Goal: Browse casually

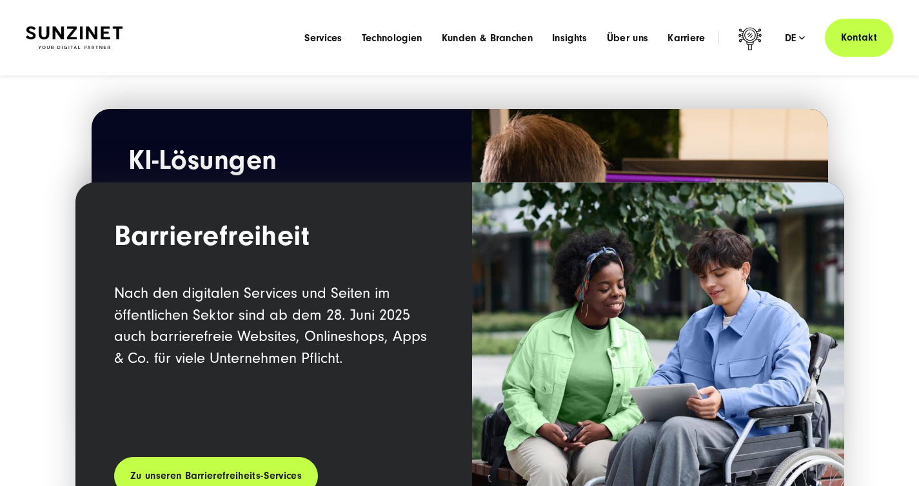
scroll to position [1172, 0]
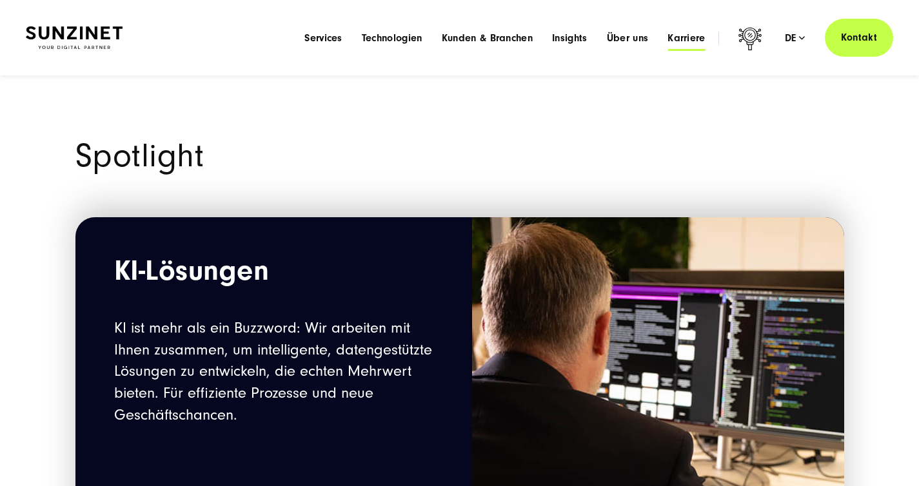
click at [668, 45] on span "Karriere" at bounding box center [687, 38] width 38 height 13
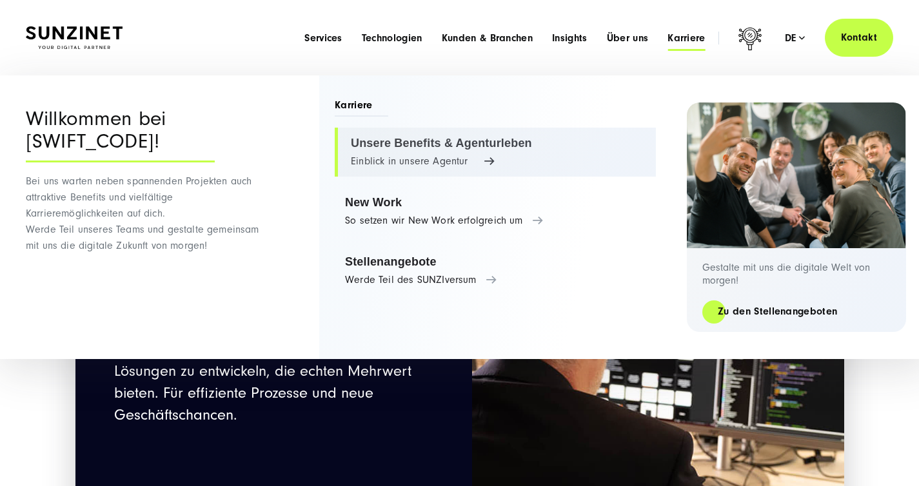
click at [483, 159] on link "Unsere Benefits & Agenturleben Einblick in unsere Agentur" at bounding box center [495, 152] width 321 height 49
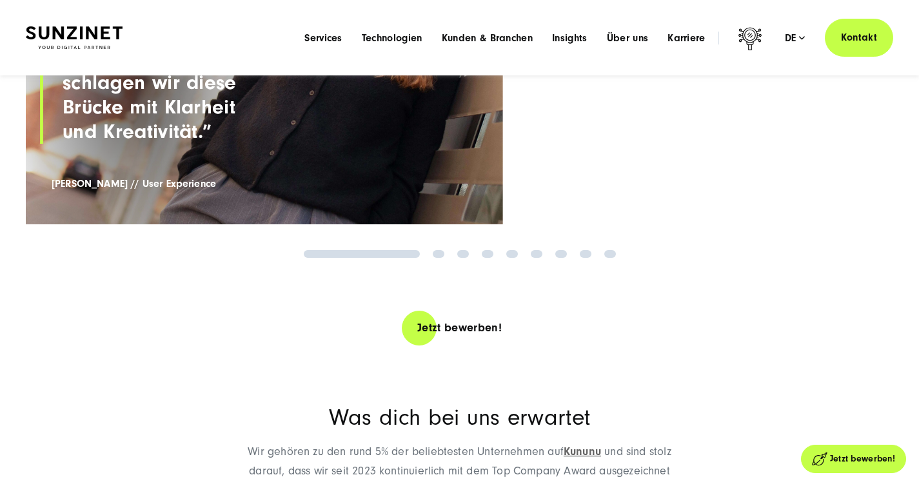
scroll to position [1827, 0]
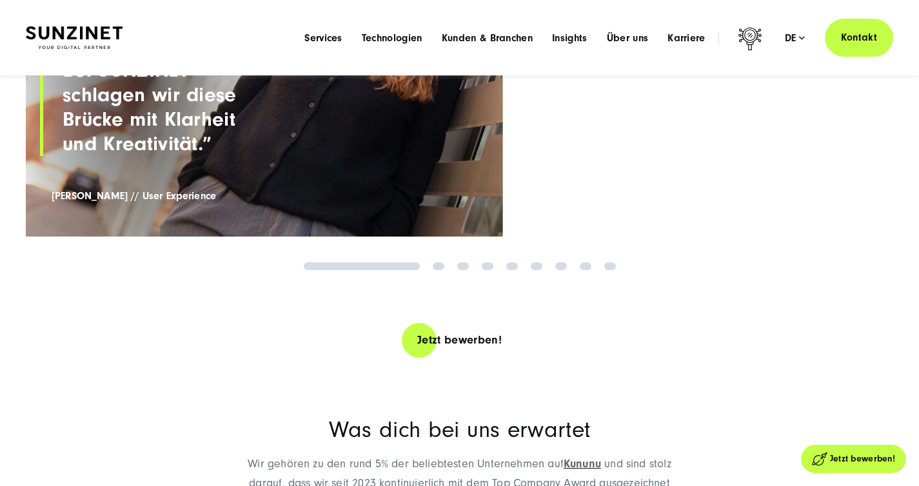
click at [439, 270] on link "2" at bounding box center [439, 267] width 12 height 8
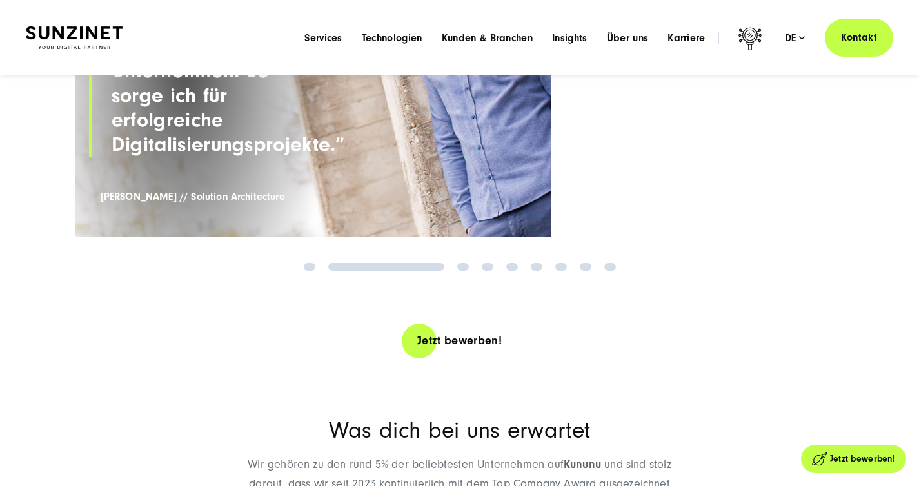
scroll to position [1722, 0]
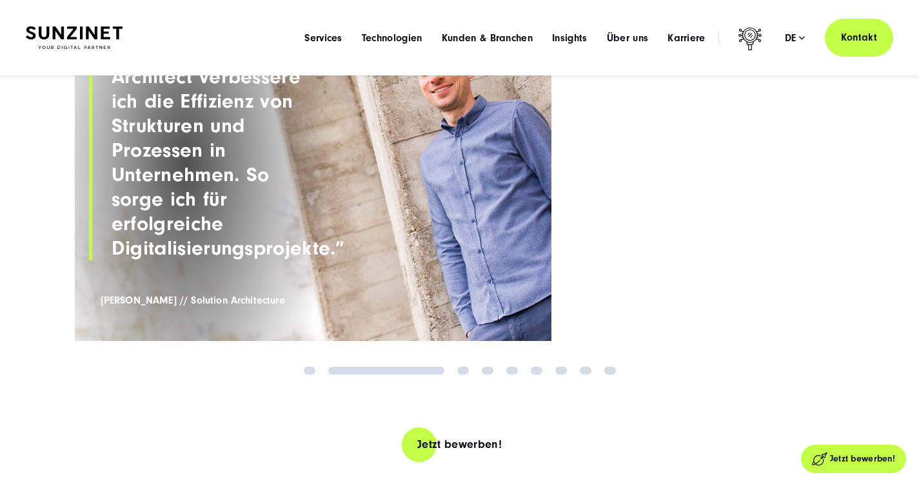
click at [461, 375] on link "3" at bounding box center [463, 371] width 12 height 8
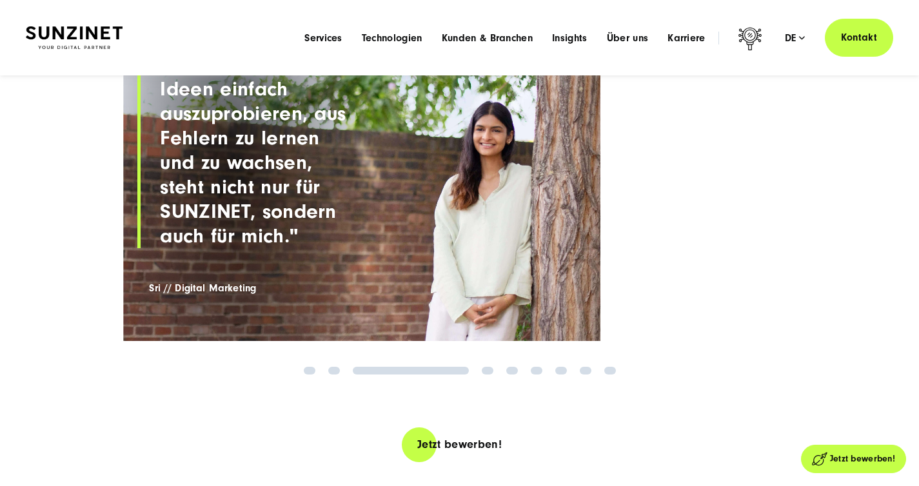
click at [482, 375] on link "4" at bounding box center [488, 371] width 12 height 8
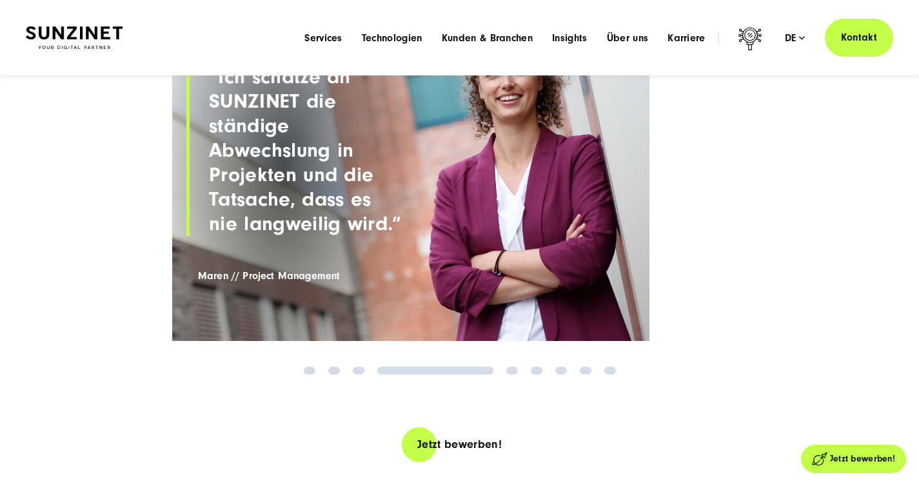
click at [538, 375] on link "6" at bounding box center [537, 371] width 12 height 8
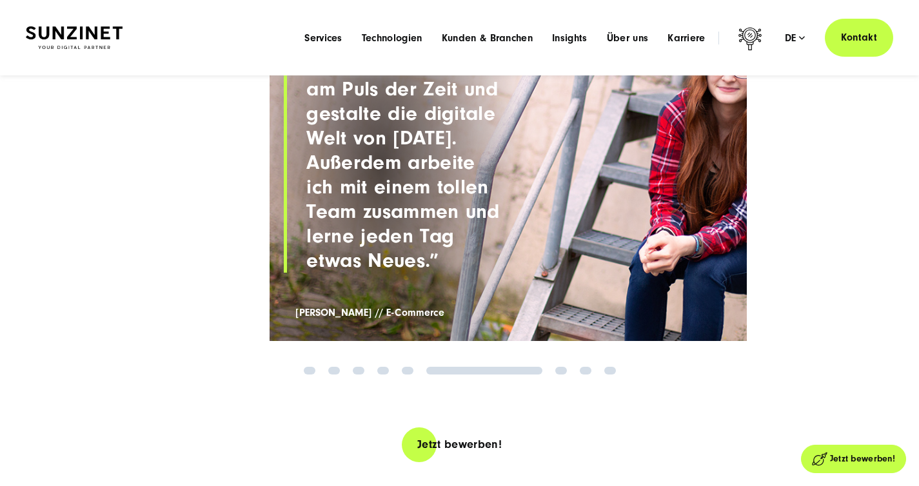
click at [564, 375] on link "7" at bounding box center [561, 371] width 12 height 8
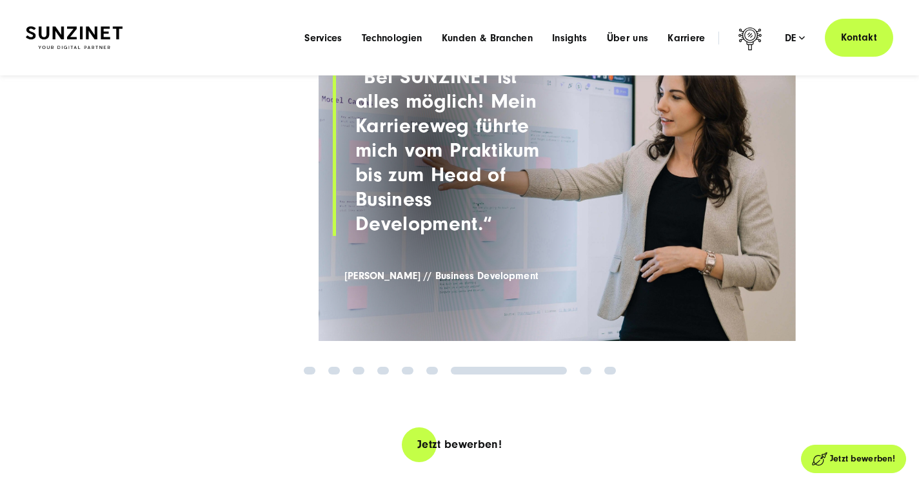
click at [585, 375] on link "8" at bounding box center [586, 371] width 12 height 8
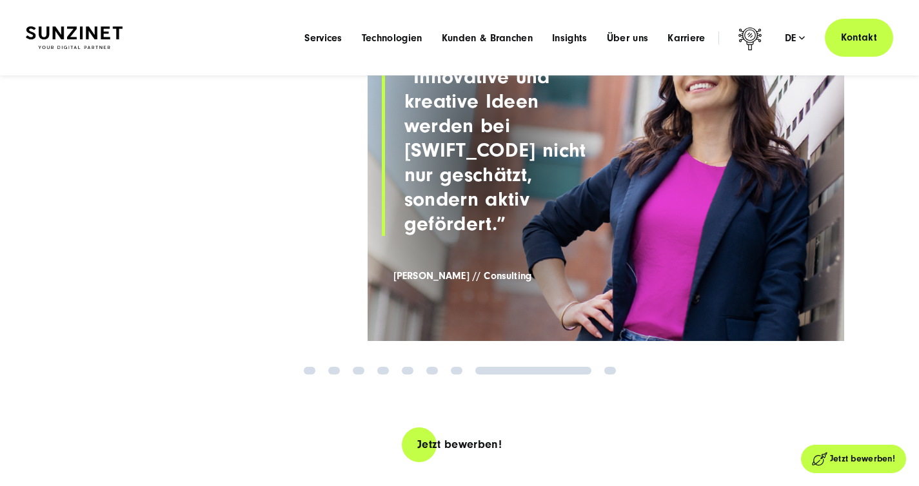
click at [613, 375] on link "9" at bounding box center [610, 371] width 12 height 8
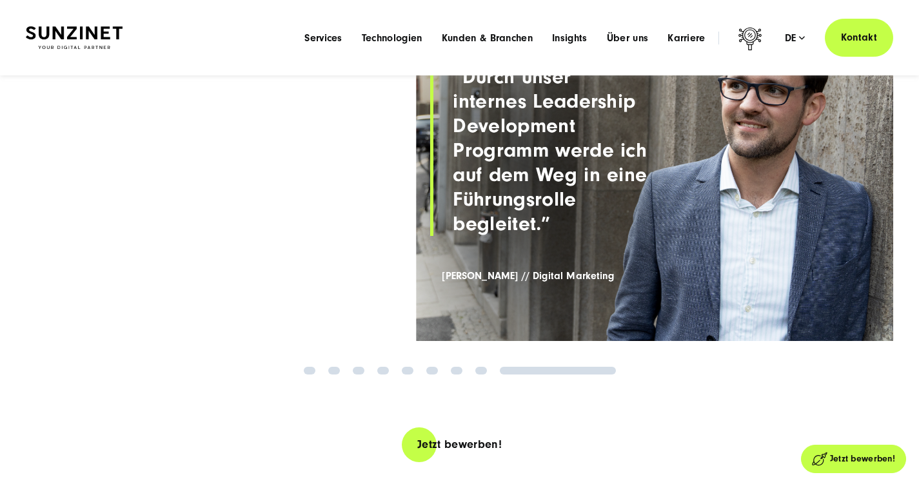
click at [310, 375] on link "1" at bounding box center [310, 371] width 12 height 8
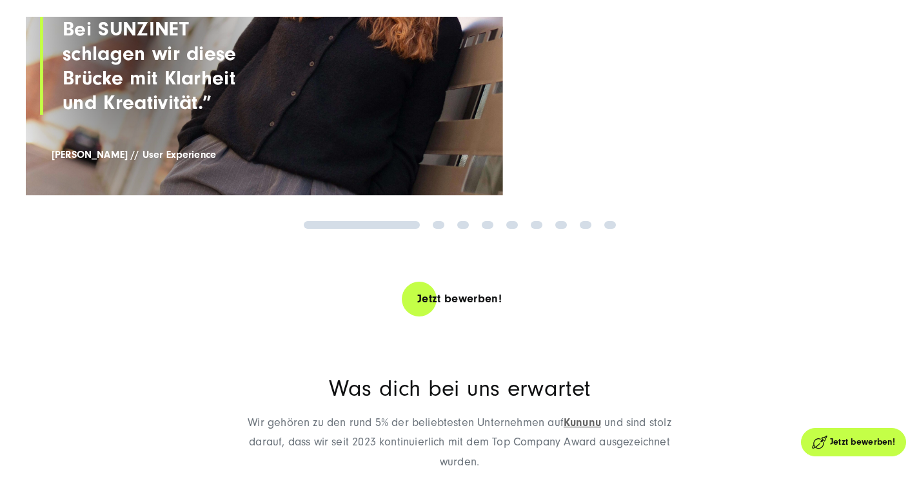
scroll to position [1893, 0]
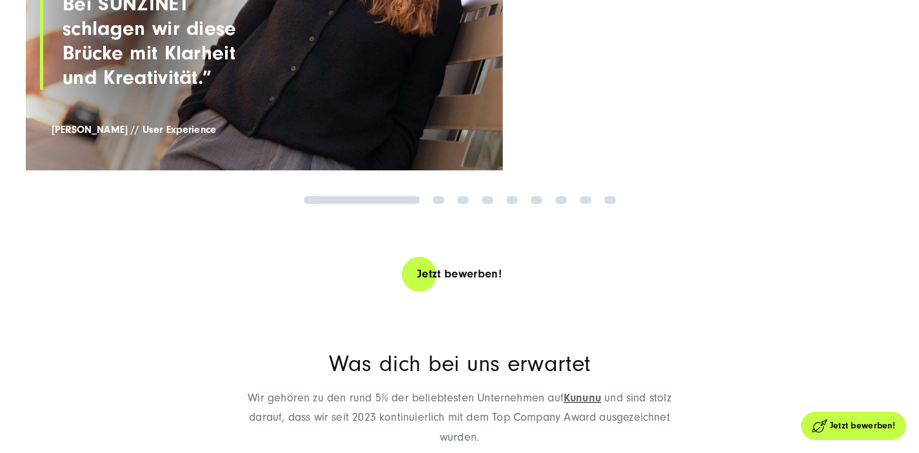
click at [439, 204] on link "2" at bounding box center [439, 200] width 12 height 8
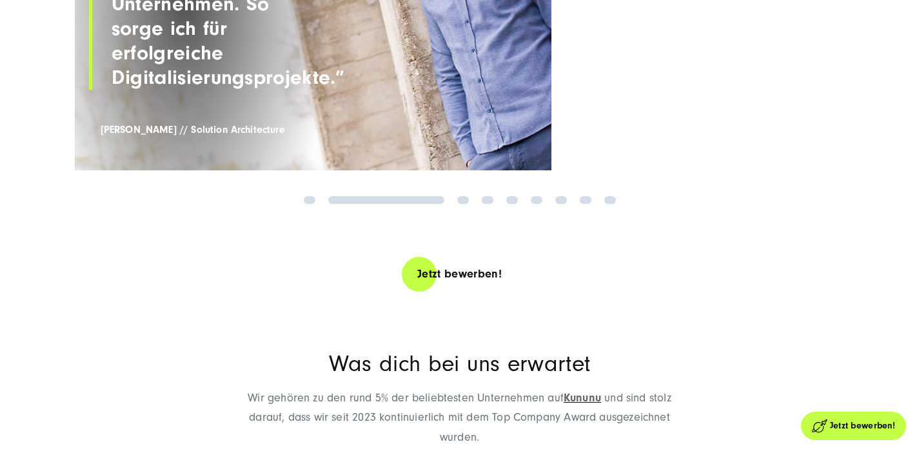
click at [460, 204] on link "3" at bounding box center [463, 200] width 12 height 8
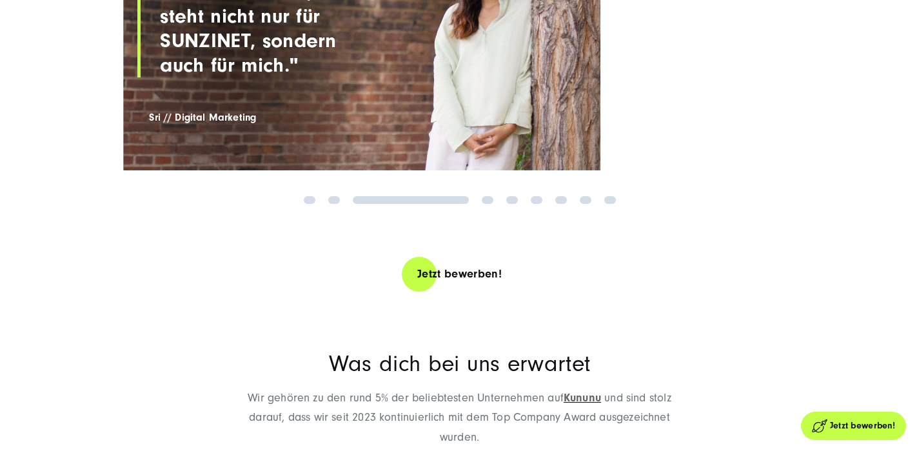
click at [487, 204] on link "4" at bounding box center [488, 200] width 12 height 8
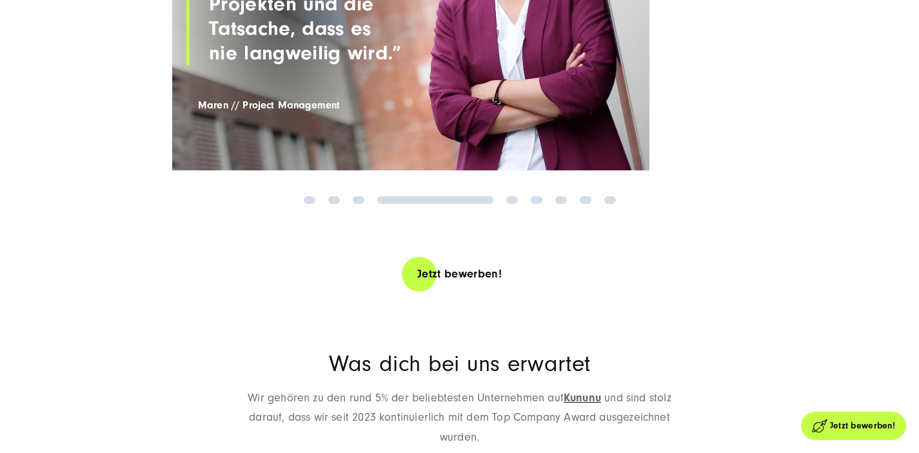
click at [515, 204] on link "5" at bounding box center [512, 200] width 12 height 8
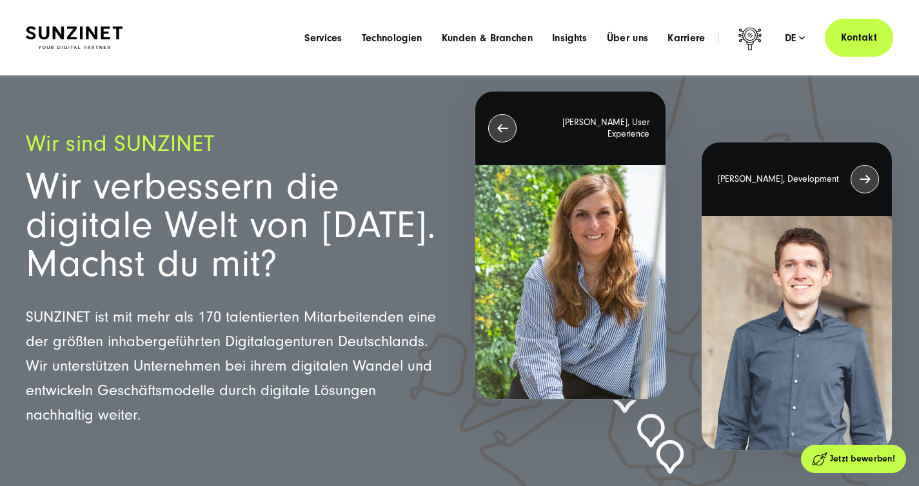
scroll to position [0, 0]
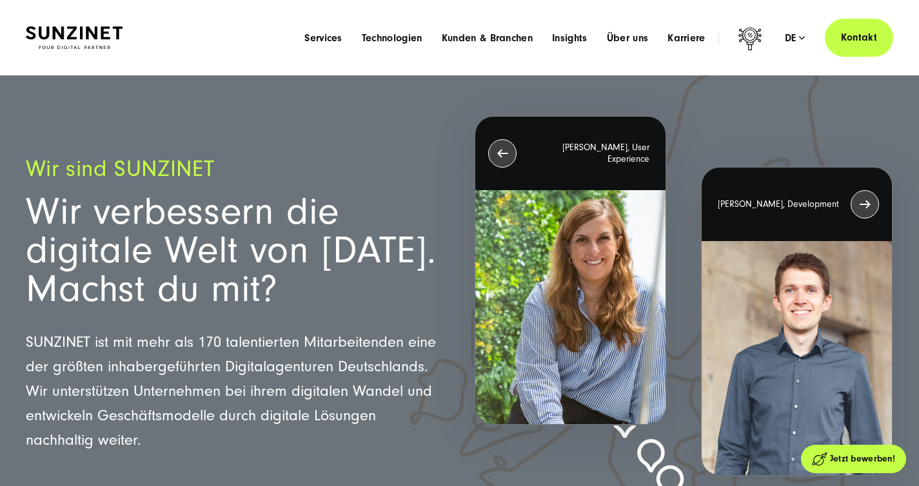
click at [110, 45] on img at bounding box center [74, 37] width 97 height 23
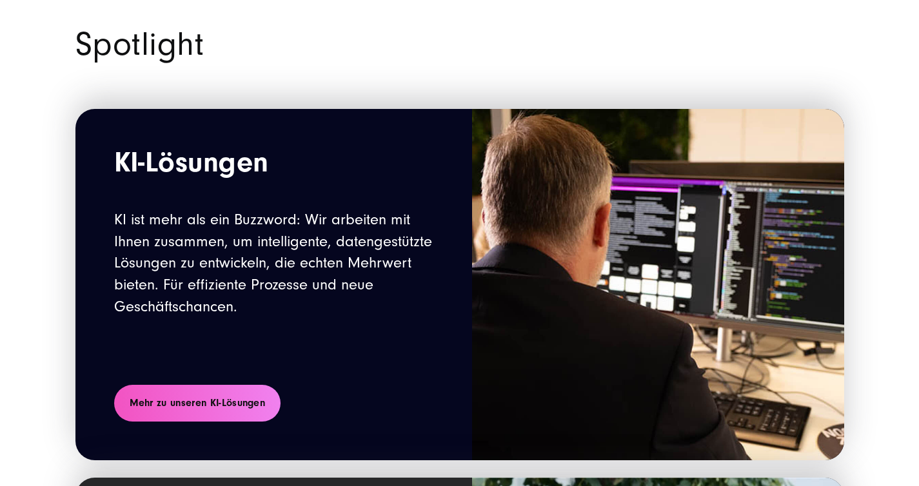
scroll to position [1308, 0]
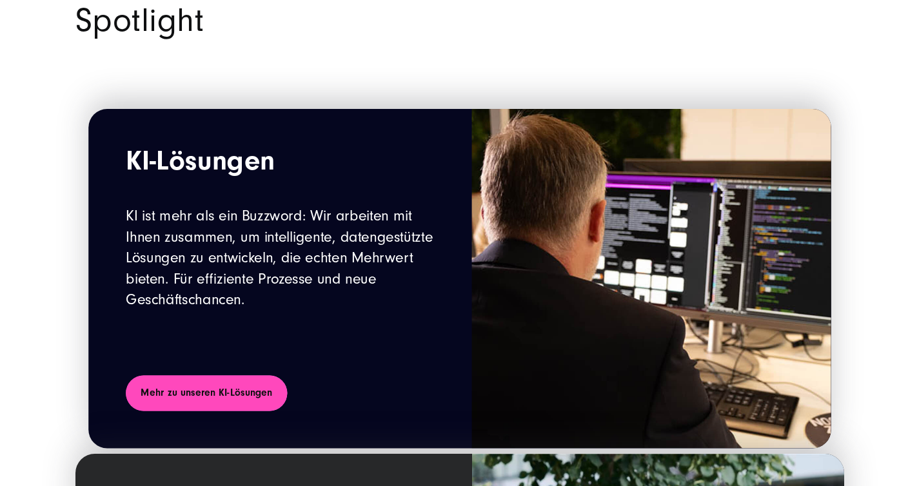
click at [280, 401] on link "Mehr zu unseren KI-Lösungen" at bounding box center [206, 392] width 161 height 35
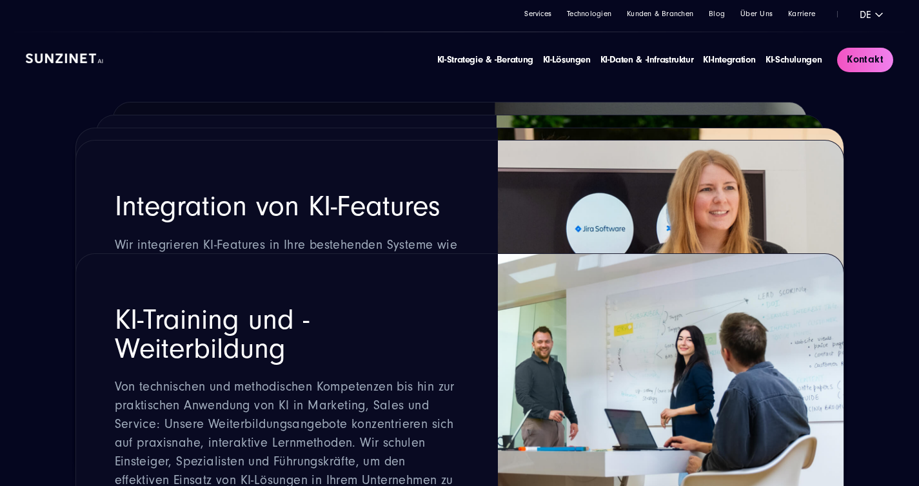
scroll to position [1560, 0]
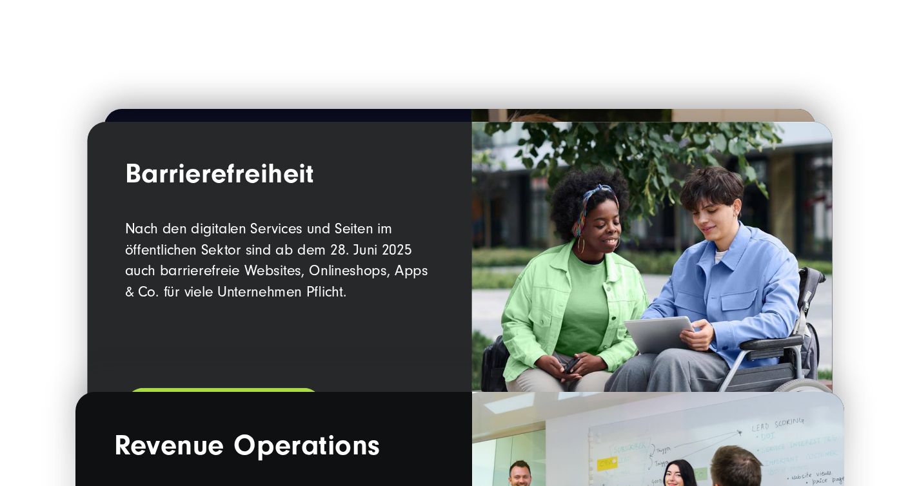
scroll to position [1746, 0]
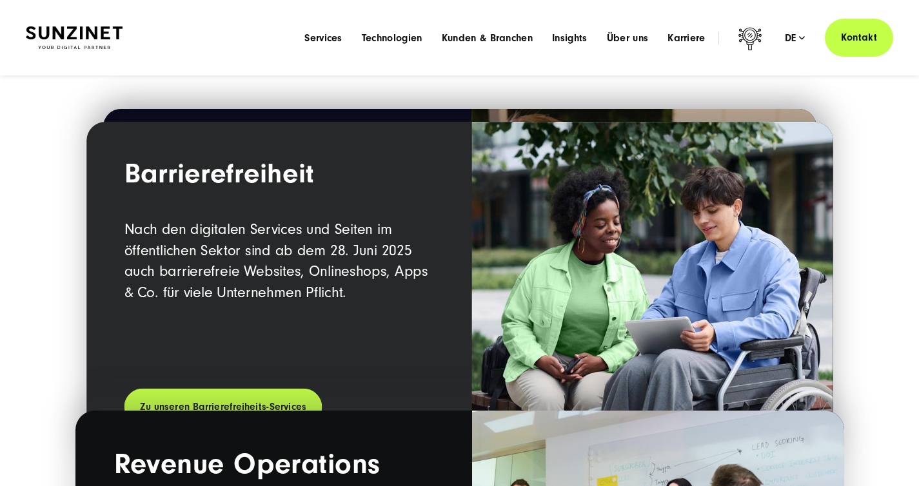
scroll to position [1702, 0]
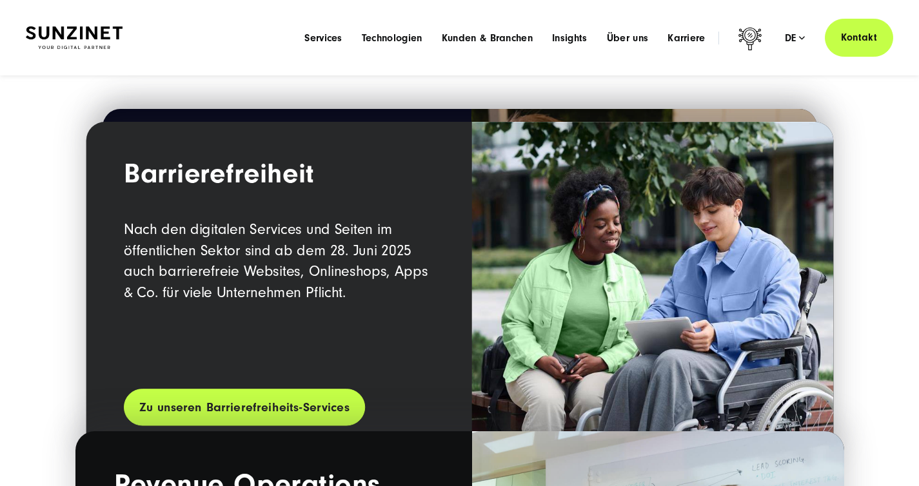
click at [299, 415] on link "Zu unseren Barrierefreiheits-Services" at bounding box center [243, 407] width 241 height 37
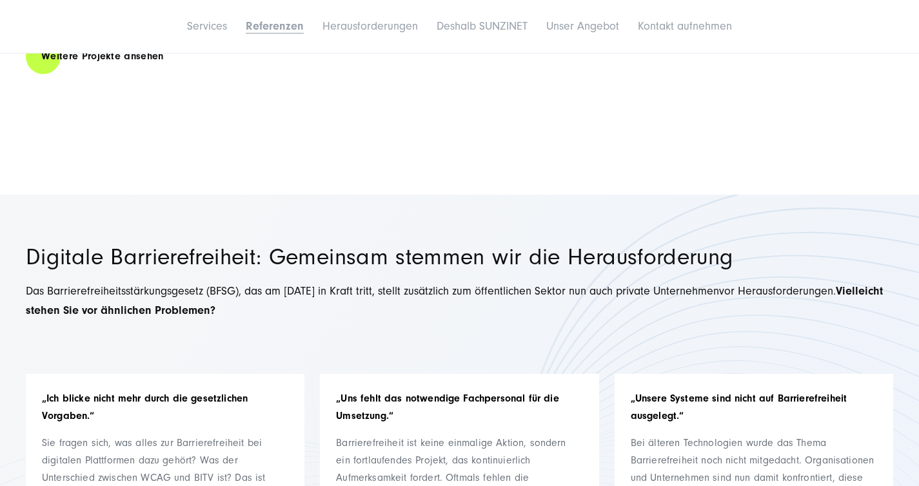
scroll to position [2371, 0]
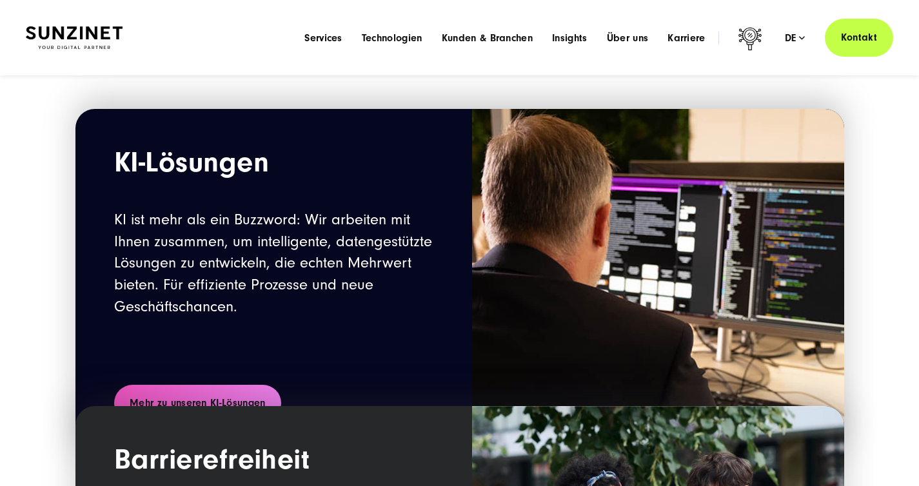
scroll to position [1235, 0]
